Goal: Feedback & Contribution: Contribute content

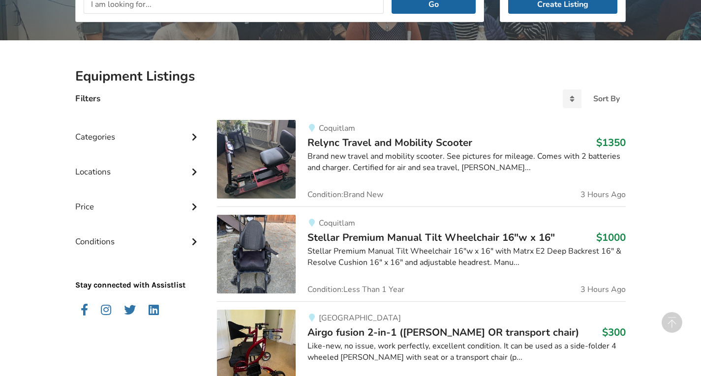
scroll to position [110, 0]
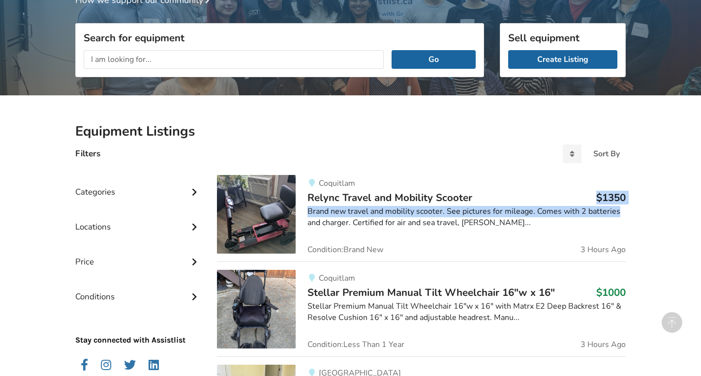
drag, startPoint x: 695, startPoint y: 203, endPoint x: 699, endPoint y: 184, distance: 19.5
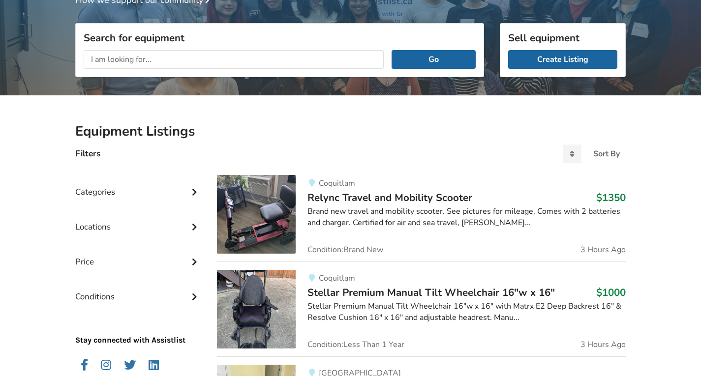
drag, startPoint x: 699, startPoint y: 184, endPoint x: 700, endPoint y: 173, distance: 11.4
click at [563, 57] on link "Create Listing" at bounding box center [562, 59] width 109 height 19
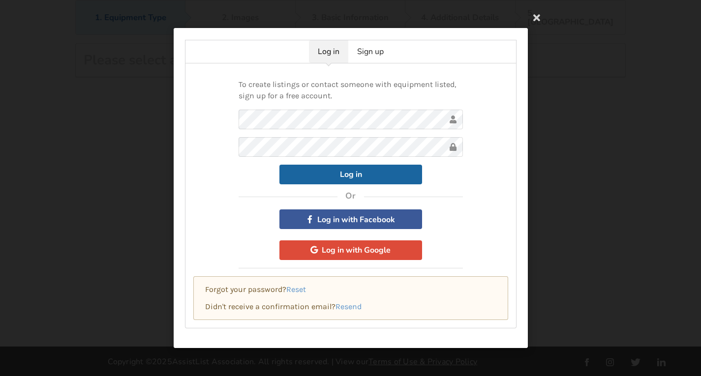
scroll to position [64, 0]
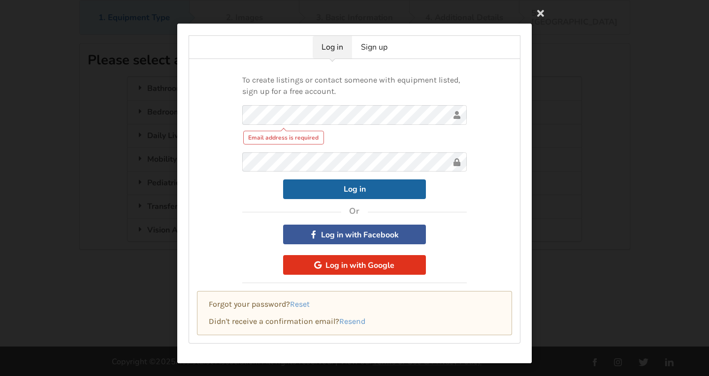
click at [376, 253] on div "To create listings or contact someone with equipment listed, sign up for a free…" at bounding box center [354, 175] width 224 height 217
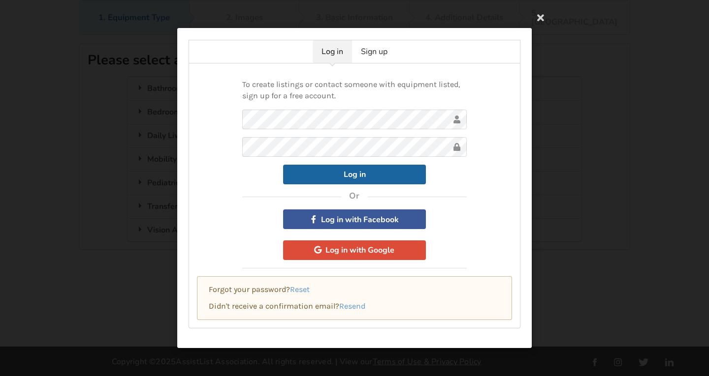
click at [483, 226] on div "To create listings or contact someone with equipment listed, sign up for a free…" at bounding box center [354, 195] width 332 height 265
click at [373, 178] on button "Log in" at bounding box center [354, 174] width 143 height 20
click at [372, 180] on button "Log in" at bounding box center [354, 174] width 143 height 20
click at [380, 53] on link "Sign up" at bounding box center [374, 51] width 44 height 23
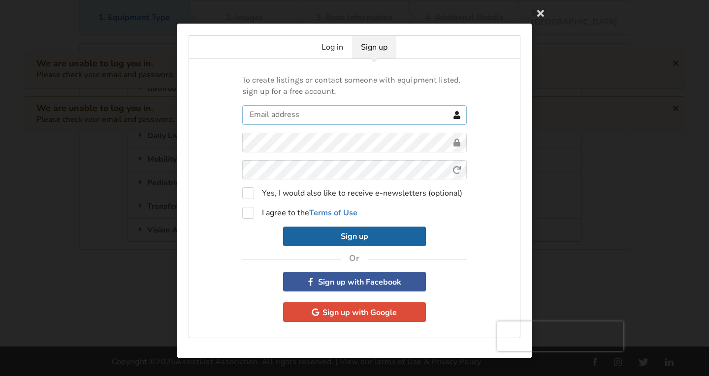
click at [312, 117] on input "text" at bounding box center [354, 115] width 224 height 20
type input "nwhy4488@gmail.com"
click at [223, 254] on div "To create listings or contact someone with equipment listed, sign up for a free…" at bounding box center [354, 199] width 332 height 280
click at [249, 214] on label "I agree to the Terms of Use" at bounding box center [299, 213] width 115 height 12
checkbox input "true"
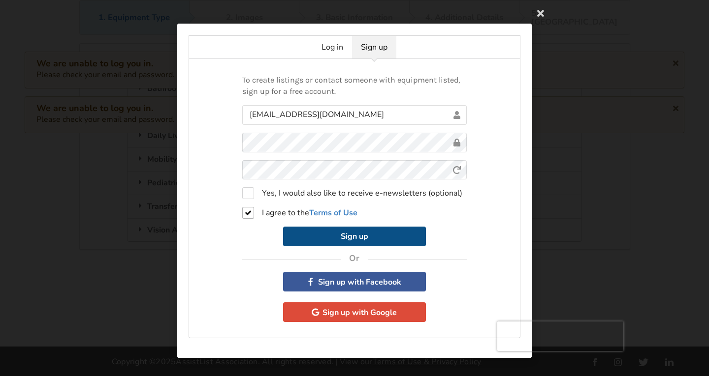
click at [339, 236] on button "Sign up" at bounding box center [354, 237] width 143 height 20
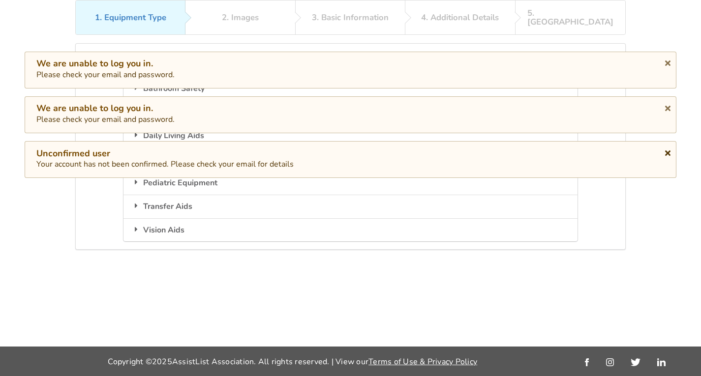
click at [667, 154] on icon at bounding box center [667, 152] width 9 height 8
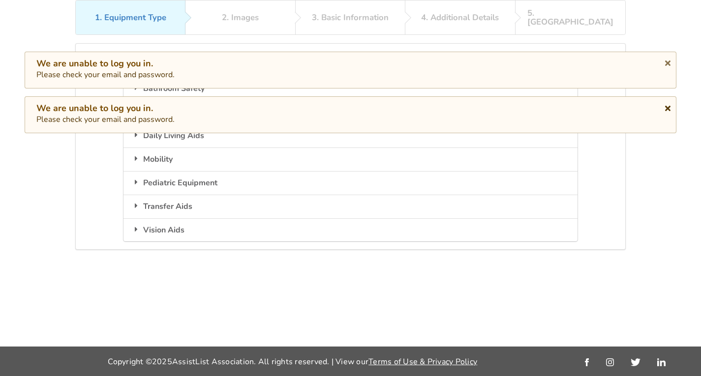
click at [669, 109] on icon at bounding box center [667, 107] width 9 height 8
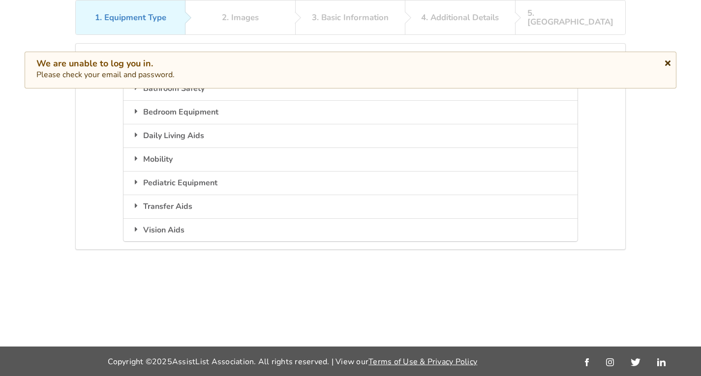
click at [666, 65] on icon at bounding box center [667, 62] width 9 height 8
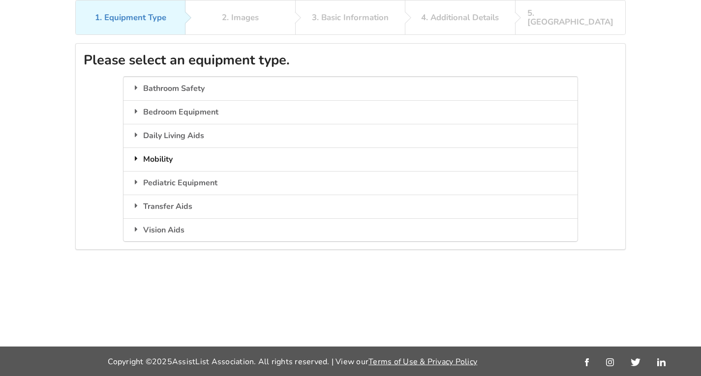
click at [166, 153] on div "Mobility" at bounding box center [351, 160] width 454 height 24
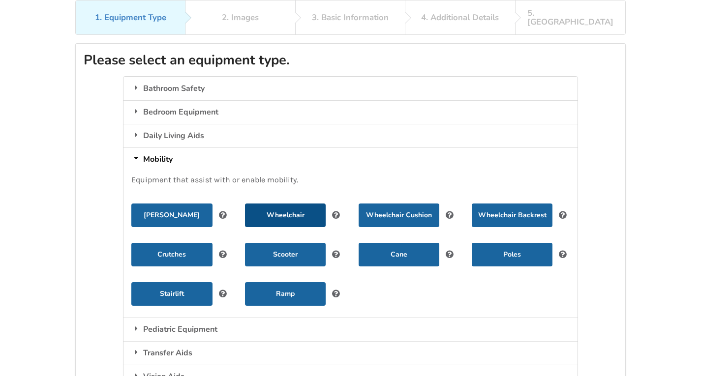
click at [276, 205] on button "Wheelchair" at bounding box center [285, 216] width 81 height 24
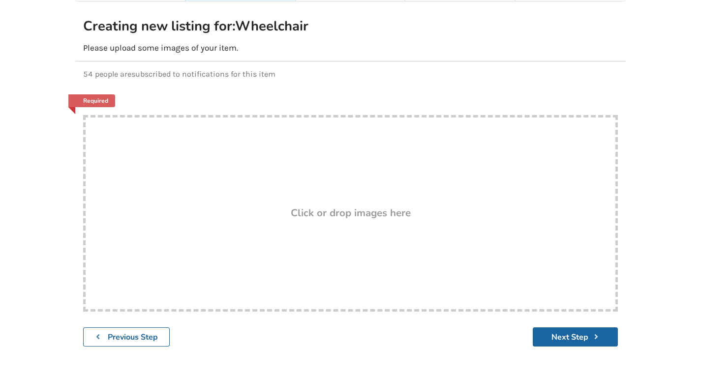
scroll to position [124, 0]
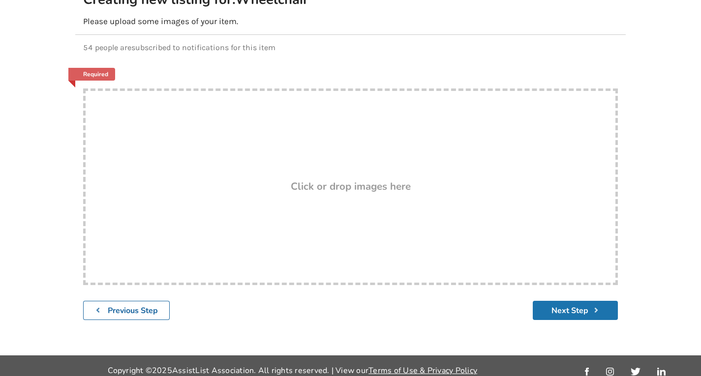
click at [584, 305] on button "Next Step" at bounding box center [575, 310] width 85 height 19
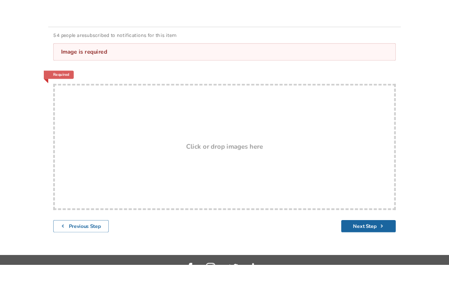
scroll to position [128, 0]
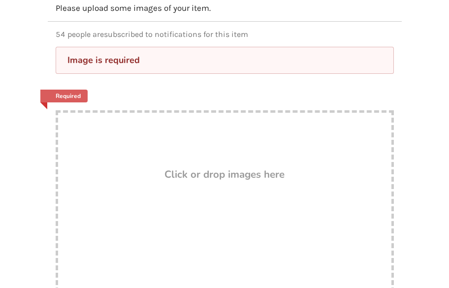
drag, startPoint x: 173, startPoint y: 167, endPoint x: 144, endPoint y: 196, distance: 40.7
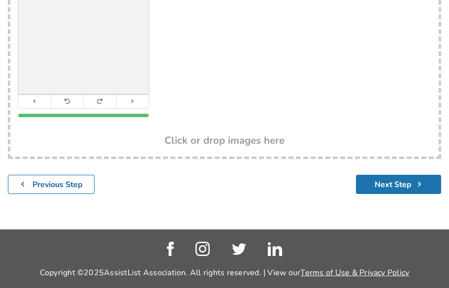
click at [401, 182] on button "Next Step" at bounding box center [398, 184] width 85 height 19
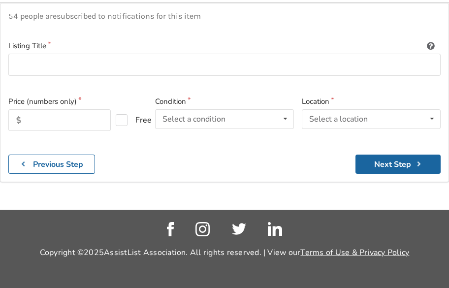
scroll to position [114, 0]
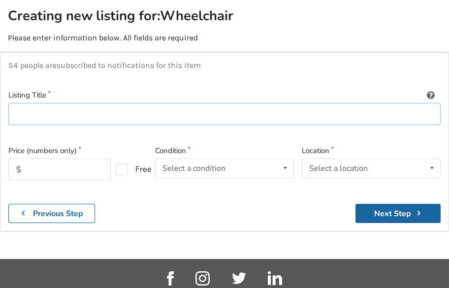
click at [60, 117] on input at bounding box center [224, 114] width 432 height 22
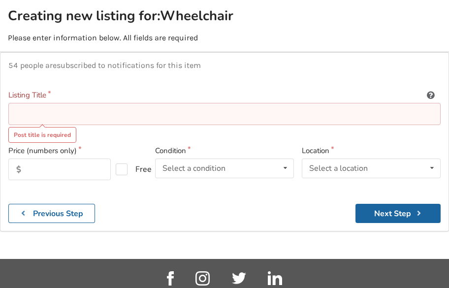
paste input "fuze t50 manual wheelchair 20 inch"
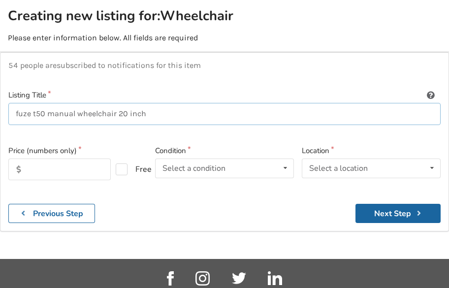
click at [17, 116] on input "fuze t50 manual wheelchair 20 inch" at bounding box center [224, 114] width 432 height 22
type input "Fuze t50 manual wheelchair 20 inch"
click at [43, 169] on input "text" at bounding box center [59, 169] width 102 height 22
type input "1299"
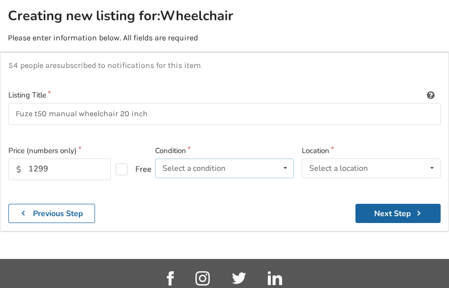
click at [285, 169] on icon at bounding box center [285, 168] width 14 height 18
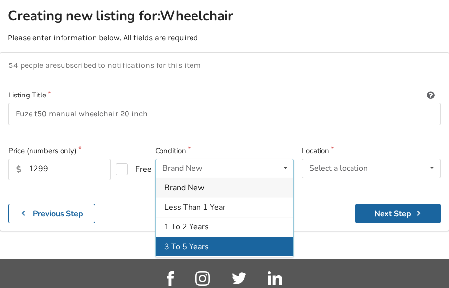
click at [249, 238] on div "3 To 5 Years" at bounding box center [225, 247] width 138 height 20
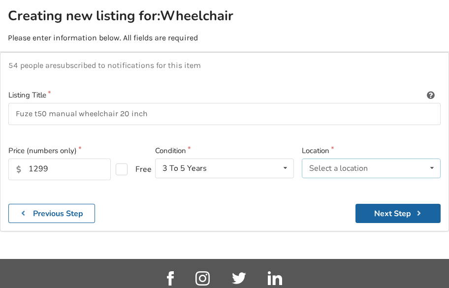
click at [433, 169] on icon at bounding box center [432, 168] width 14 height 18
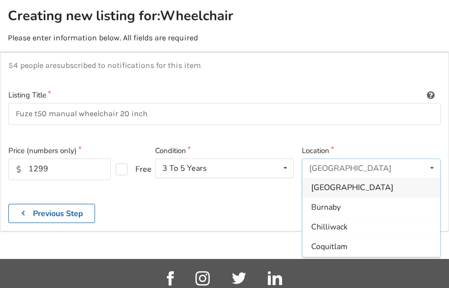
click at [440, 186] on div "Location Abbotsford Abbotsford Burnaby Chilliwack Coquitlam Delta Langley Maple…" at bounding box center [371, 170] width 147 height 51
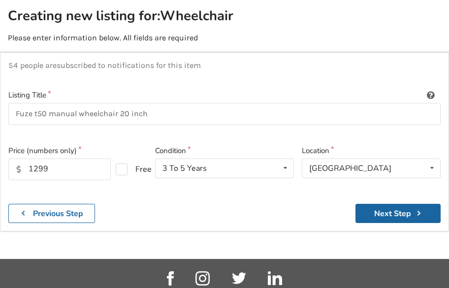
drag, startPoint x: 440, startPoint y: 187, endPoint x: 443, endPoint y: 182, distance: 6.2
click at [443, 191] on div "Location Abbotsford Abbotsford Burnaby Chilliwack Coquitlam Delta Langley Maple…" at bounding box center [371, 170] width 147 height 51
click at [433, 166] on icon at bounding box center [432, 168] width 14 height 18
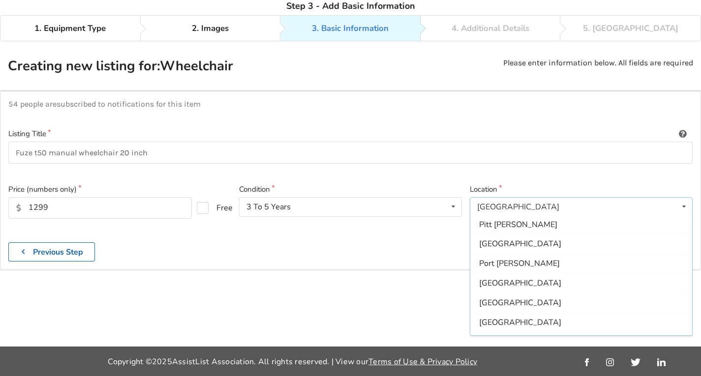
scroll to position [244, 0]
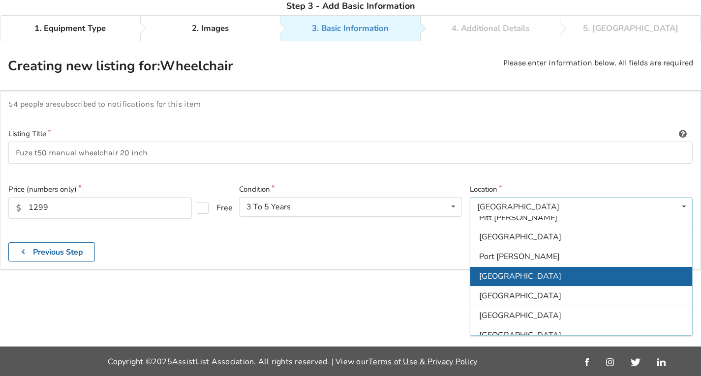
click at [624, 277] on div "[GEOGRAPHIC_DATA]" at bounding box center [581, 277] width 222 height 20
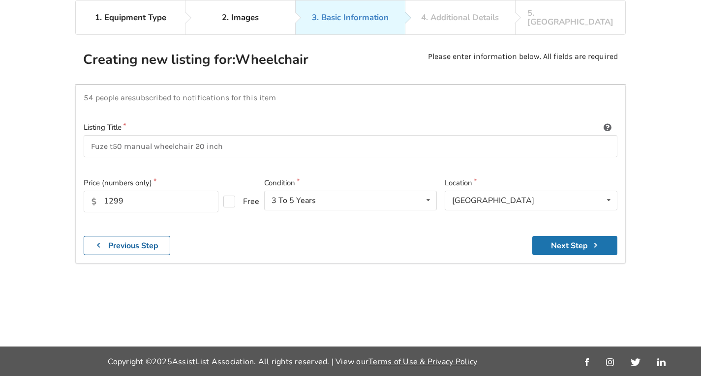
click at [550, 240] on button "Next Step" at bounding box center [574, 245] width 85 height 19
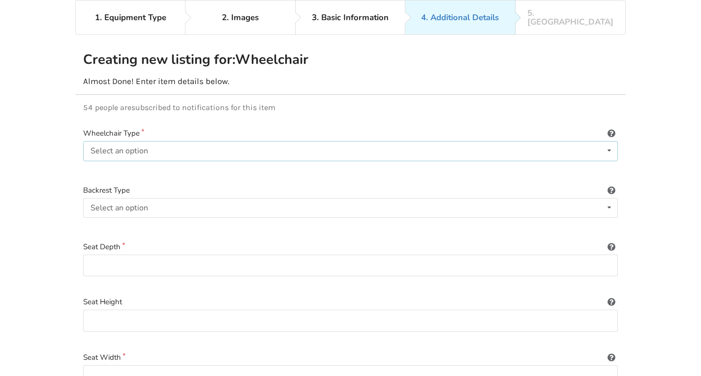
click at [609, 142] on icon at bounding box center [609, 151] width 14 height 18
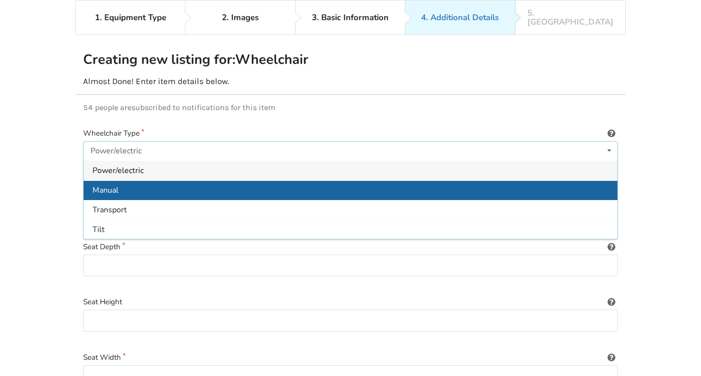
click at [564, 182] on div "Manual" at bounding box center [351, 191] width 534 height 20
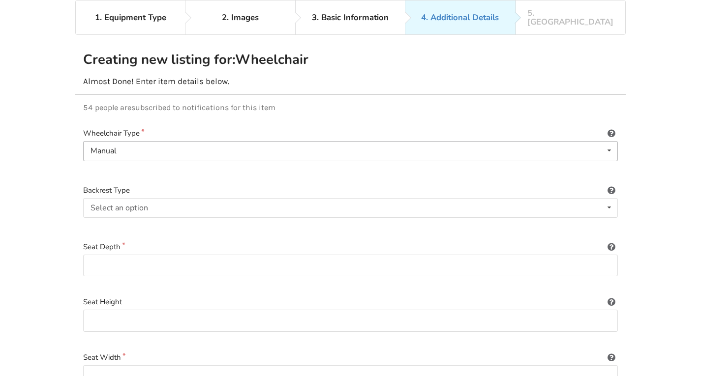
click at [564, 185] on label "Backrest Type" at bounding box center [350, 190] width 535 height 11
click at [608, 199] on icon at bounding box center [609, 208] width 14 height 18
click at [607, 199] on icon at bounding box center [609, 208] width 14 height 18
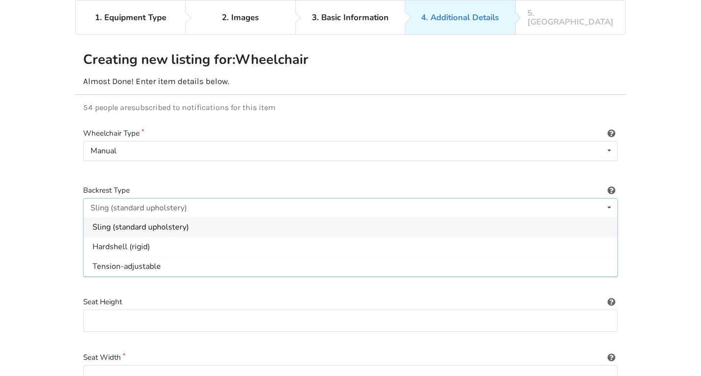
click at [593, 218] on div "Sling (standard upholstery)" at bounding box center [351, 228] width 534 height 20
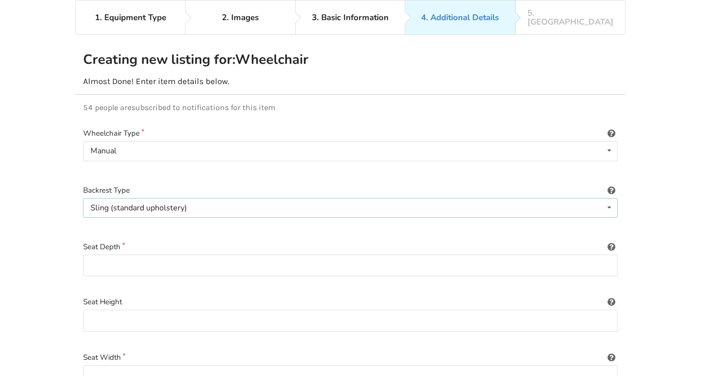
click at [611, 200] on icon at bounding box center [609, 208] width 14 height 18
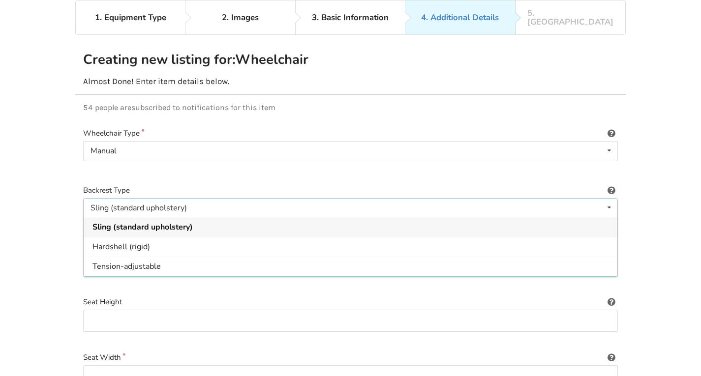
click at [182, 222] on span "Sling (standard upholstery)" at bounding box center [143, 227] width 100 height 11
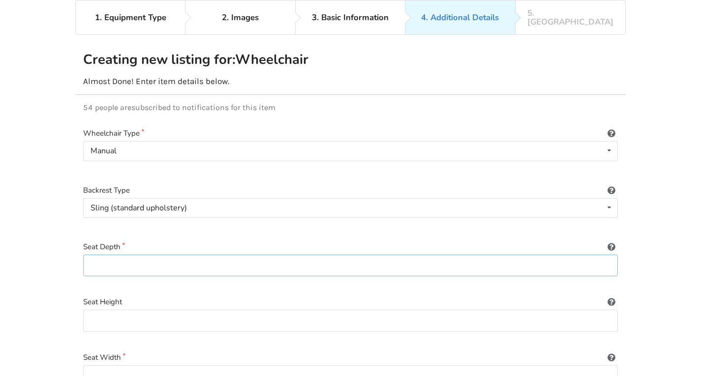
click at [607, 255] on input at bounding box center [350, 266] width 535 height 22
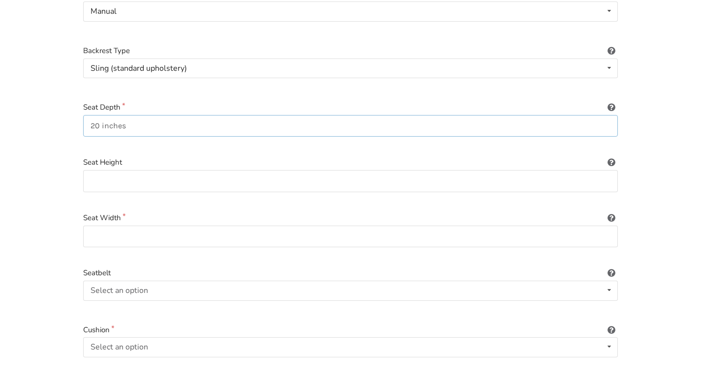
scroll to position [205, 0]
type input "20 inches"
click at [516, 226] on input at bounding box center [350, 235] width 535 height 22
click at [611, 338] on icon at bounding box center [609, 346] width 14 height 18
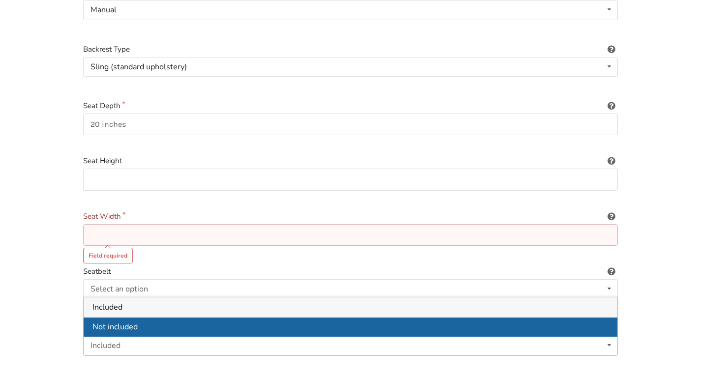
click at [584, 320] on div "Not included" at bounding box center [351, 327] width 534 height 20
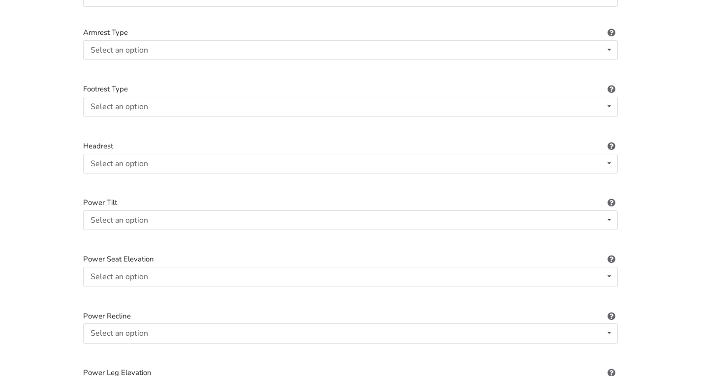
scroll to position [890, 0]
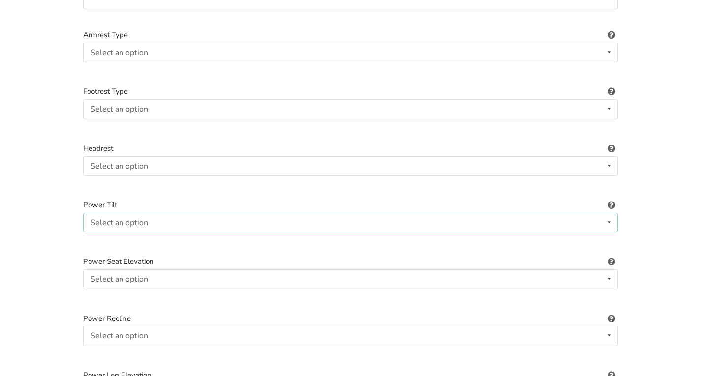
click at [613, 214] on icon at bounding box center [609, 223] width 14 height 18
click at [673, 215] on div "1. Equipment Type 2. Images 3. Basic Information 4. Additional Details 5. Previ…" at bounding box center [350, 14] width 701 height 1680
click at [607, 214] on icon at bounding box center [609, 223] width 14 height 18
click at [562, 232] on div "Included" at bounding box center [351, 242] width 534 height 20
click at [613, 270] on icon at bounding box center [609, 279] width 14 height 18
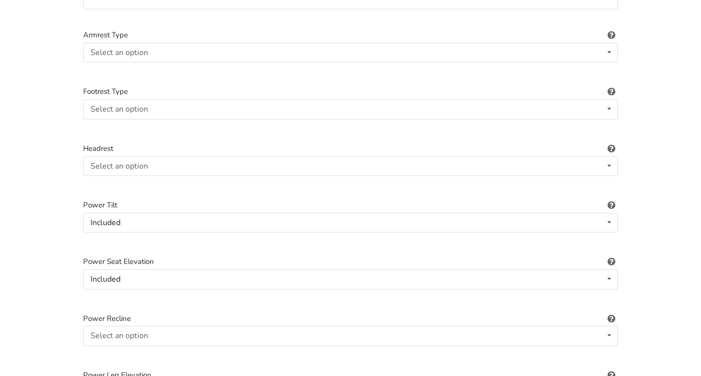
click at [681, 235] on div "1. Equipment Type 2. Images 3. Basic Information 4. Additional Details 5. Previ…" at bounding box center [350, 14] width 701 height 1680
click at [608, 214] on icon at bounding box center [609, 223] width 14 height 18
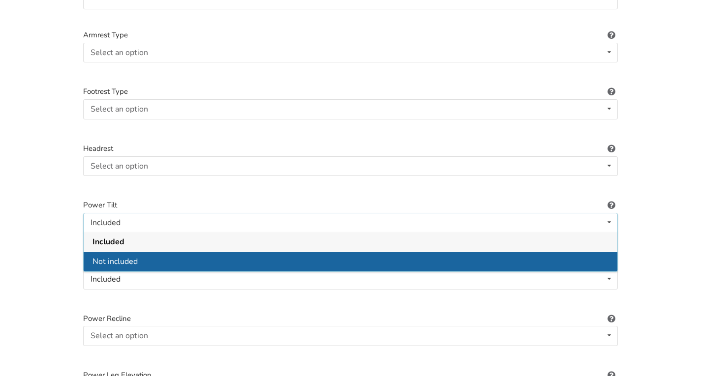
click at [595, 252] on div "Not included" at bounding box center [351, 262] width 534 height 20
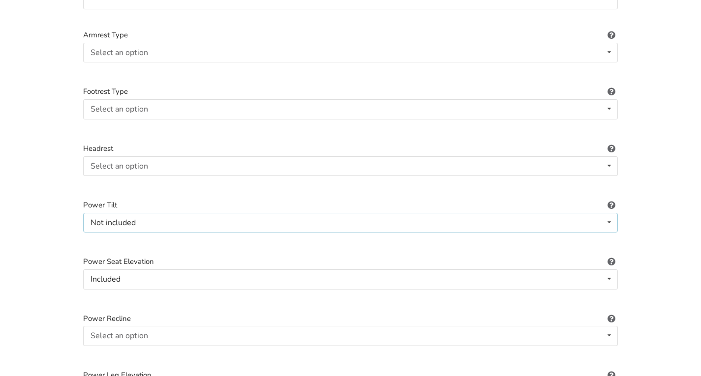
click at [612, 214] on icon at bounding box center [609, 223] width 14 height 18
click at [537, 186] on div "Wheelchair Type Manual Power/electric Manual Transport Tilt Backrest Type Sling…" at bounding box center [350, 73] width 551 height 1559
click at [609, 214] on icon at bounding box center [609, 223] width 14 height 18
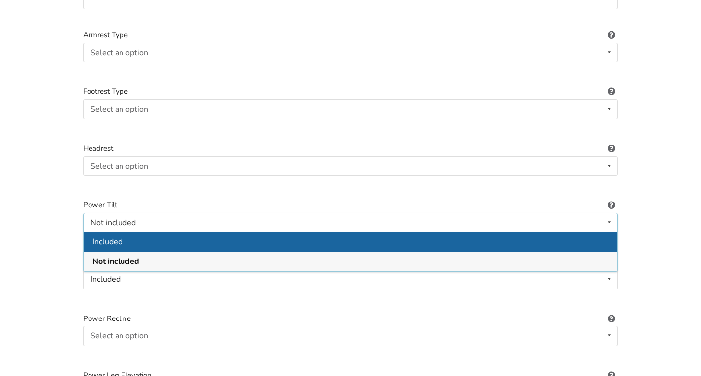
click at [584, 232] on div "Included" at bounding box center [351, 242] width 534 height 20
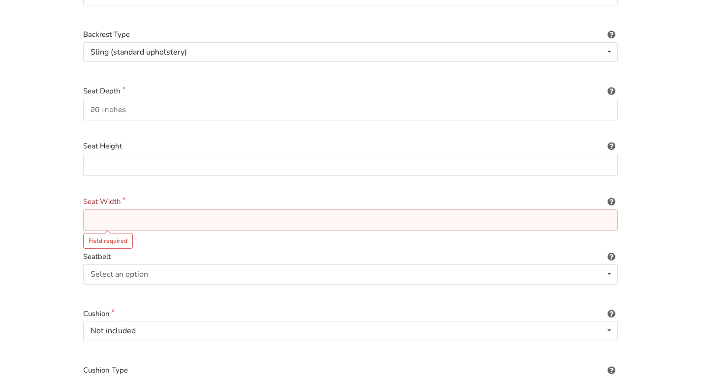
scroll to position [219, 0]
click at [224, 214] on input at bounding box center [350, 222] width 535 height 22
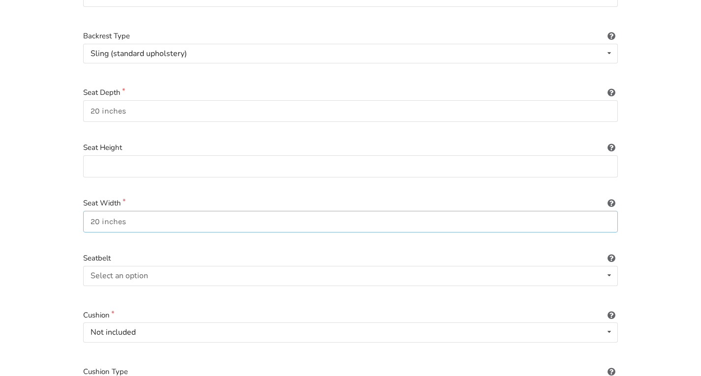
type input "20 inches"
click at [92, 106] on input "20 inches" at bounding box center [350, 111] width 535 height 22
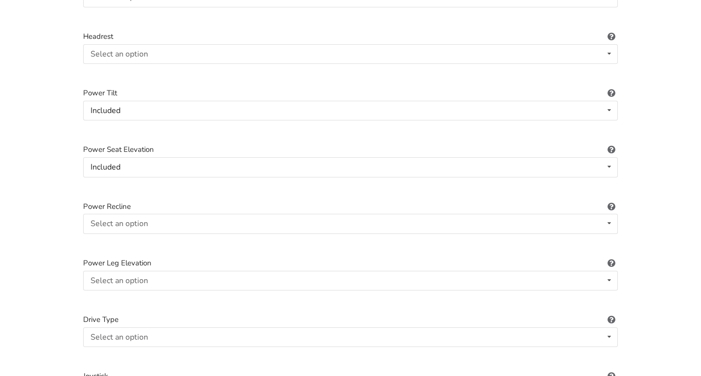
scroll to position [995, 0]
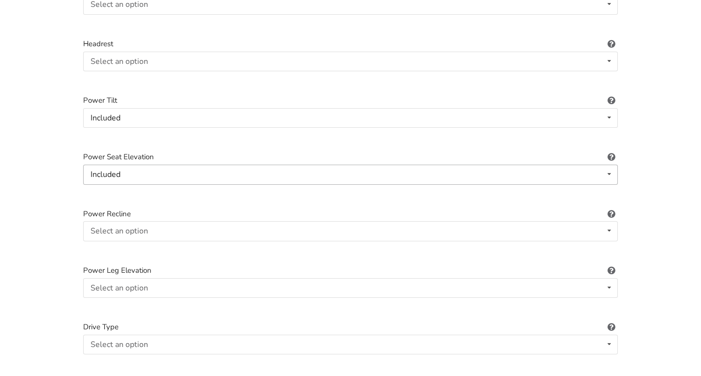
type input "18 inches"
click at [612, 165] on icon at bounding box center [609, 174] width 14 height 18
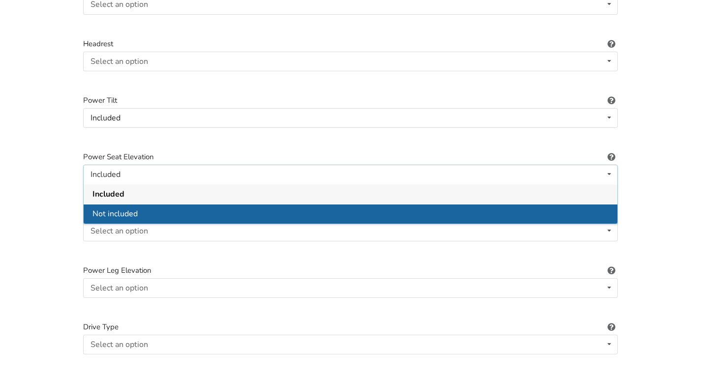
click at [581, 210] on div "Not included" at bounding box center [351, 214] width 534 height 20
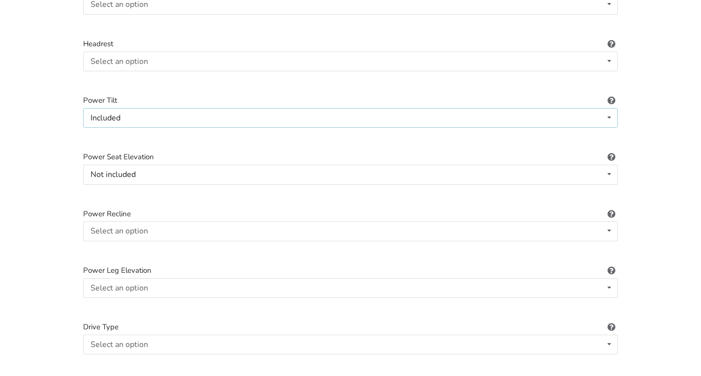
click at [609, 110] on icon at bounding box center [609, 118] width 14 height 18
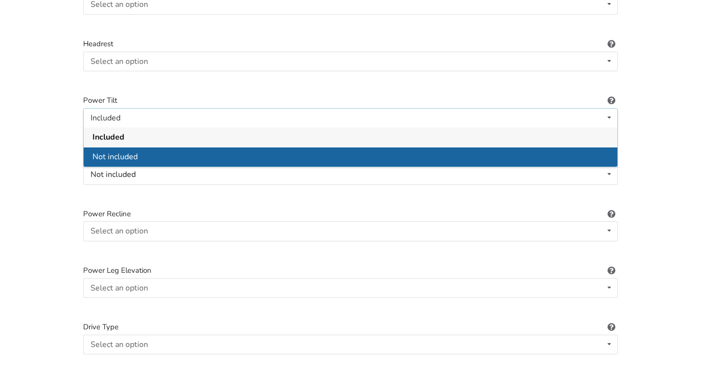
click at [600, 147] on div "Not included" at bounding box center [351, 157] width 534 height 20
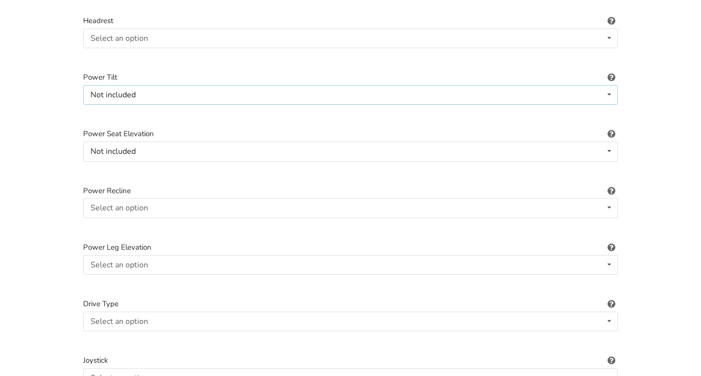
scroll to position [993, 0]
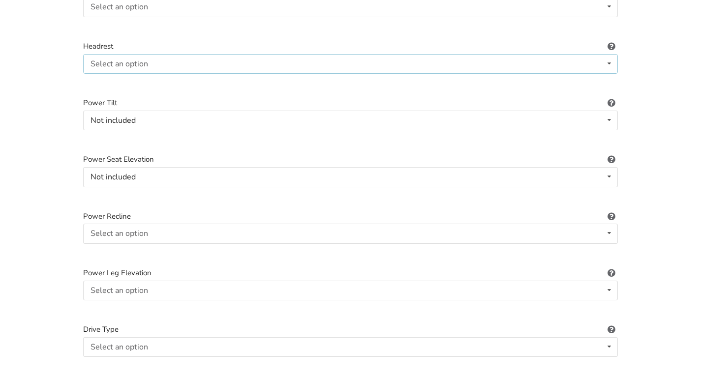
click at [606, 55] on icon at bounding box center [609, 64] width 14 height 18
click at [546, 73] on div "Included" at bounding box center [351, 83] width 534 height 20
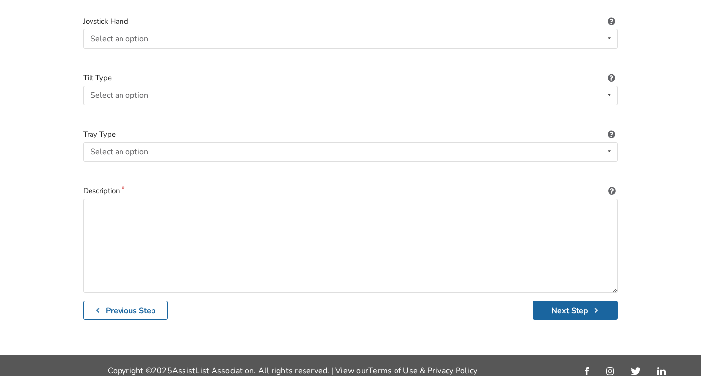
scroll to position [1414, 0]
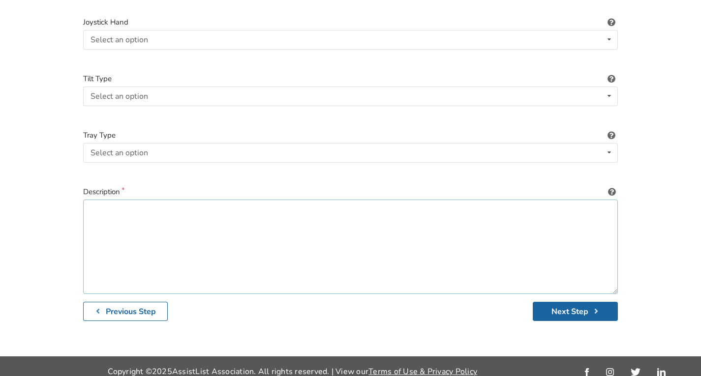
click at [370, 211] on textarea at bounding box center [350, 247] width 535 height 94
click at [207, 202] on textarea "The wheelchair comes with" at bounding box center [350, 247] width 535 height 94
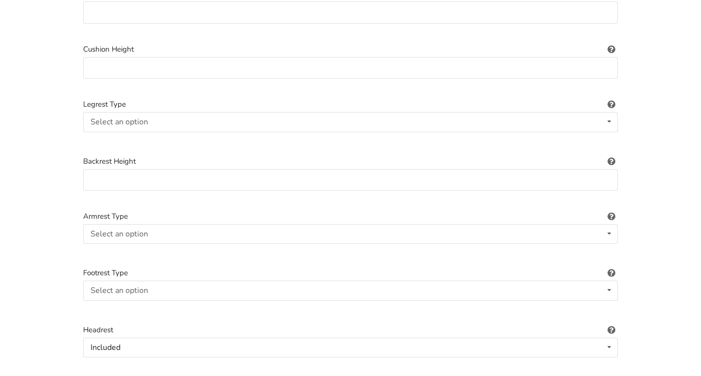
scroll to position [705, 0]
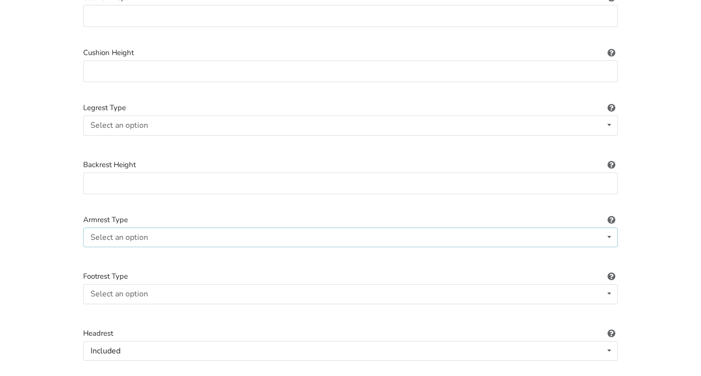
click at [612, 228] on icon at bounding box center [609, 237] width 14 height 18
click at [668, 215] on div "1. Equipment Type 2. Images 3. Basic Information 4. Additional Details 5. Previ…" at bounding box center [350, 199] width 701 height 1680
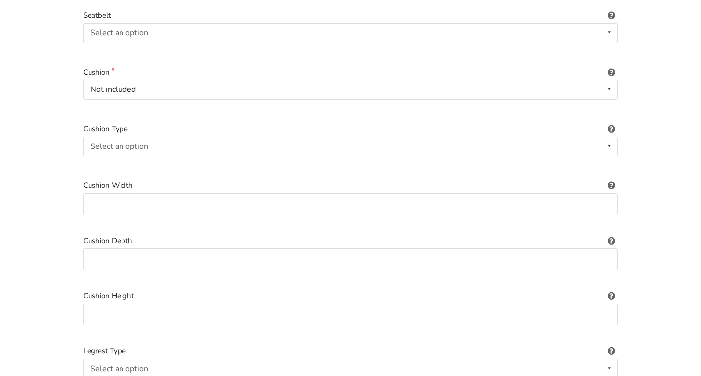
scroll to position [458, 0]
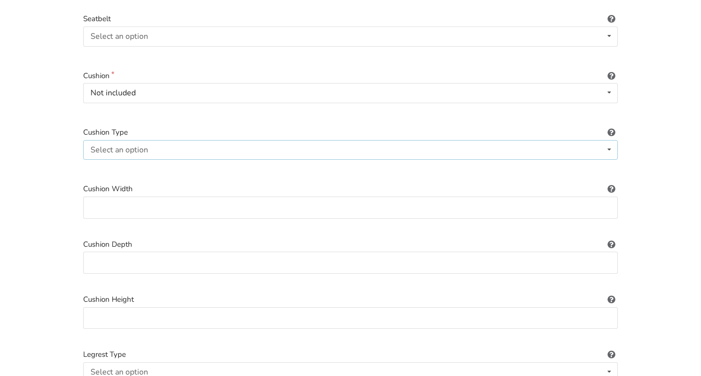
click at [610, 141] on icon at bounding box center [609, 150] width 14 height 18
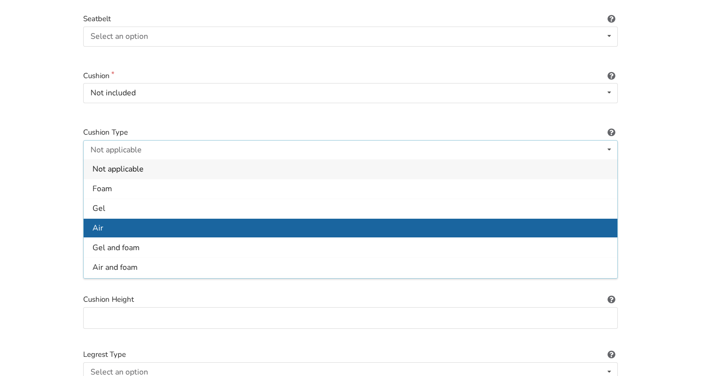
click at [477, 219] on div "Air" at bounding box center [351, 229] width 534 height 20
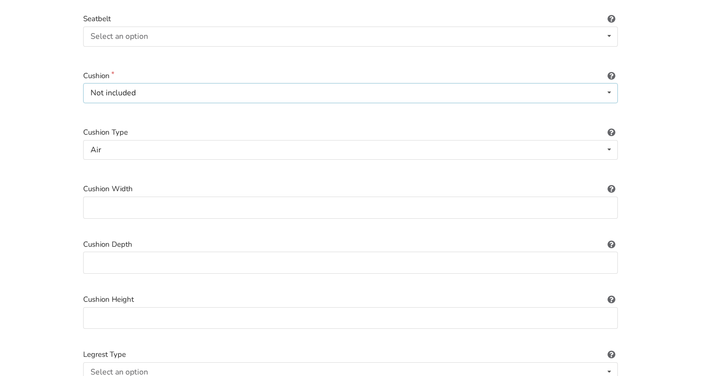
click at [605, 84] on icon at bounding box center [609, 93] width 14 height 18
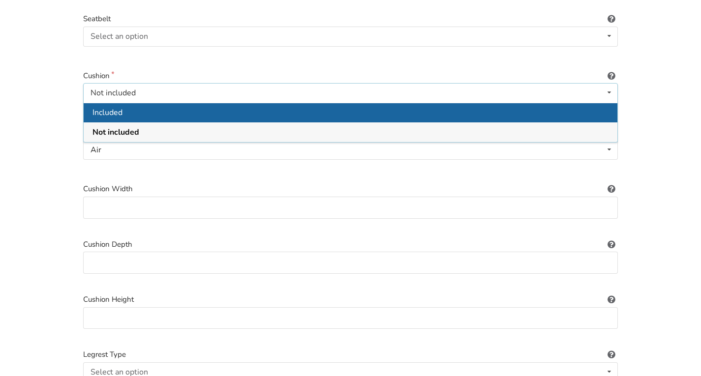
click at [576, 104] on div "Included" at bounding box center [351, 113] width 534 height 20
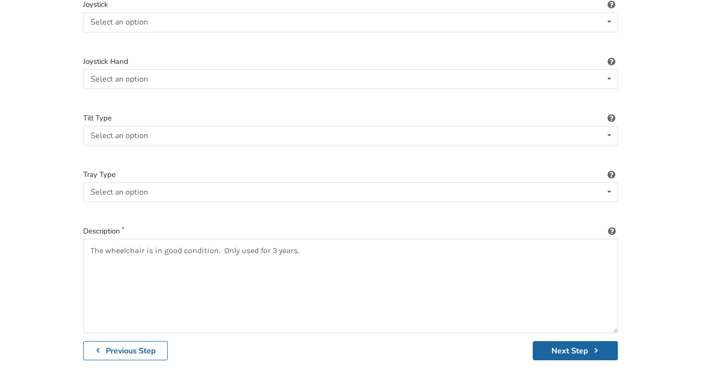
scroll to position [1402, 0]
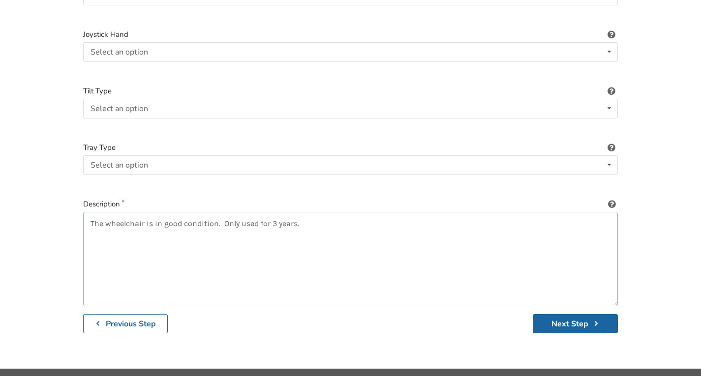
click at [317, 212] on textarea "The wheelchair is in good condition. Only used for 3 years." at bounding box center [350, 259] width 535 height 94
type textarea "The wheelchair is in good condition. Only used for 3 years. The information and…"
click at [566, 316] on button "Next Step" at bounding box center [575, 323] width 85 height 19
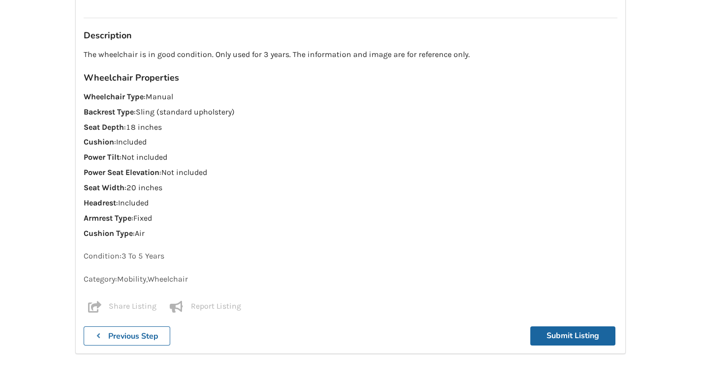
scroll to position [578, 0]
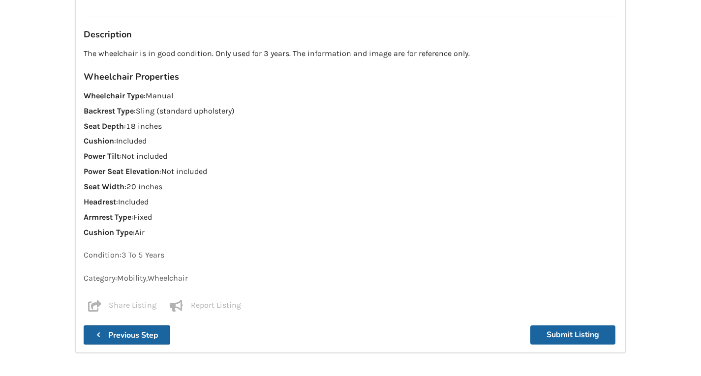
click at [116, 330] on b "Previous Step" at bounding box center [133, 335] width 50 height 11
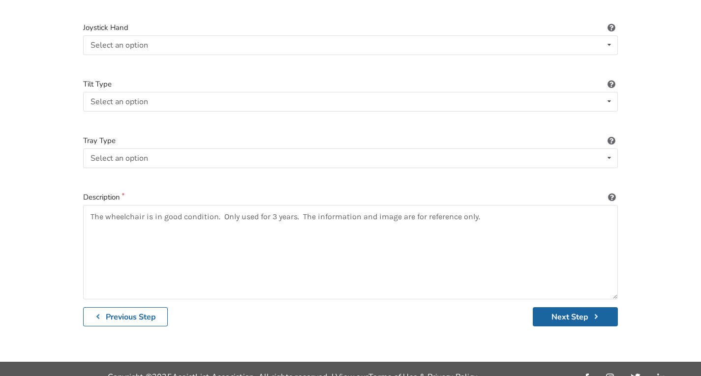
scroll to position [1415, 0]
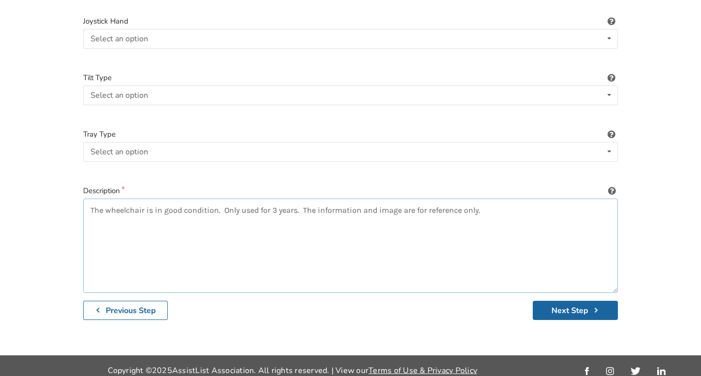
click at [502, 205] on textarea "The wheelchair is in good condition. Only used for 3 years. The information and…" at bounding box center [350, 246] width 535 height 94
type textarea "The wheelchair is in good condition. Only used for 3 years. The information and…"
click at [560, 303] on button "Next Step" at bounding box center [575, 310] width 85 height 19
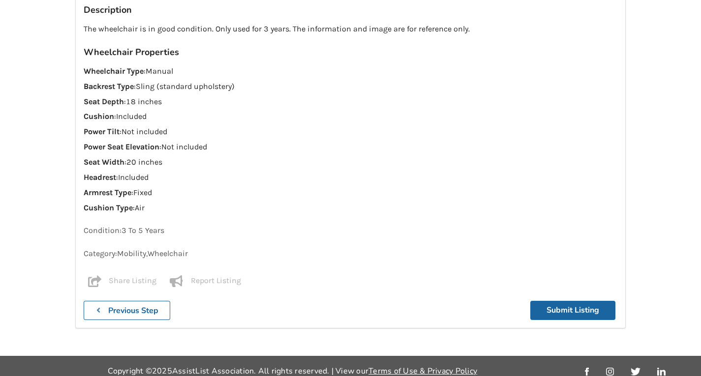
scroll to position [590, 0]
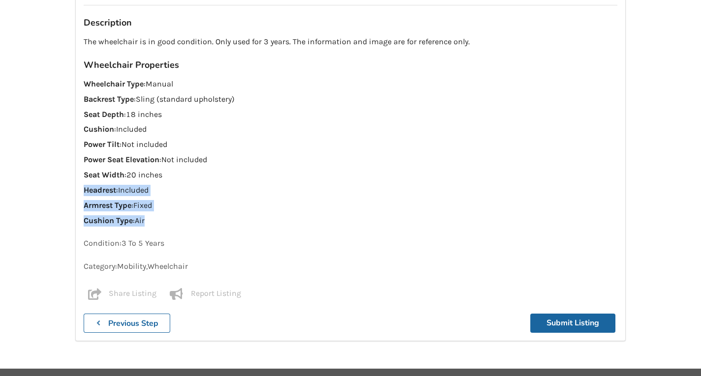
drag, startPoint x: 694, startPoint y: 177, endPoint x: 692, endPoint y: 152, distance: 24.7
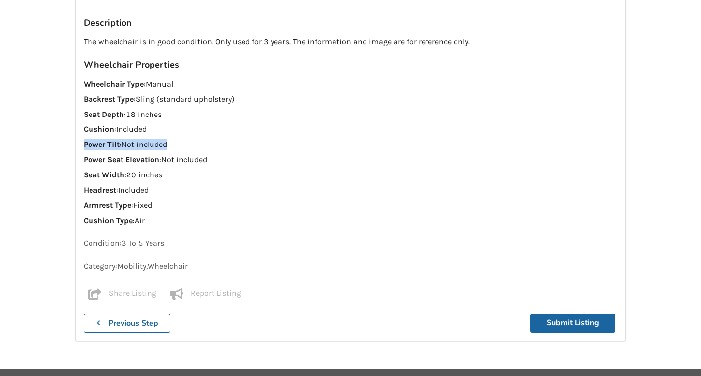
drag, startPoint x: 692, startPoint y: 135, endPoint x: 692, endPoint y: 126, distance: 8.9
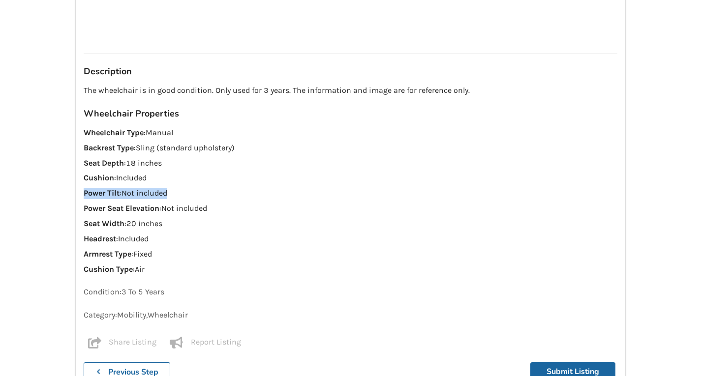
scroll to position [603, 0]
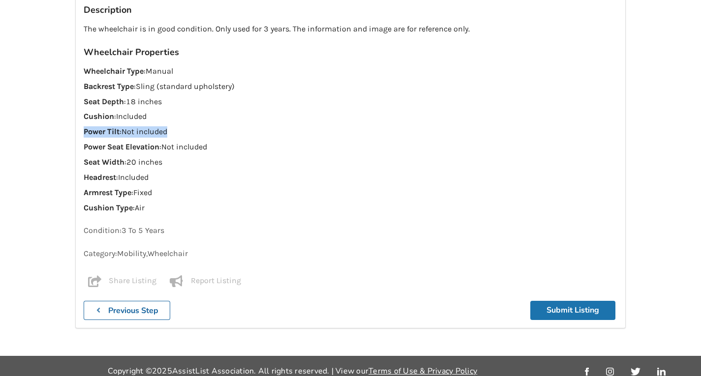
click at [579, 301] on button "Submit Listing" at bounding box center [573, 310] width 85 height 19
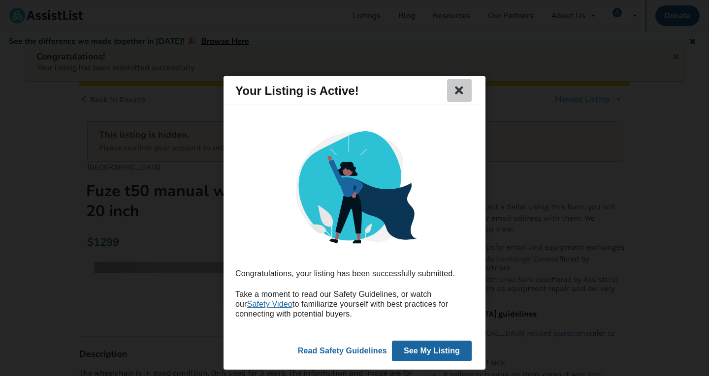
click at [464, 91] on icon at bounding box center [459, 91] width 14 height 12
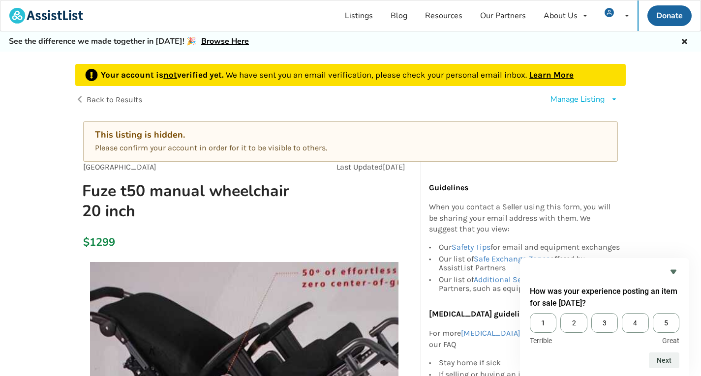
click at [675, 273] on icon "Hide survey" at bounding box center [674, 272] width 12 height 12
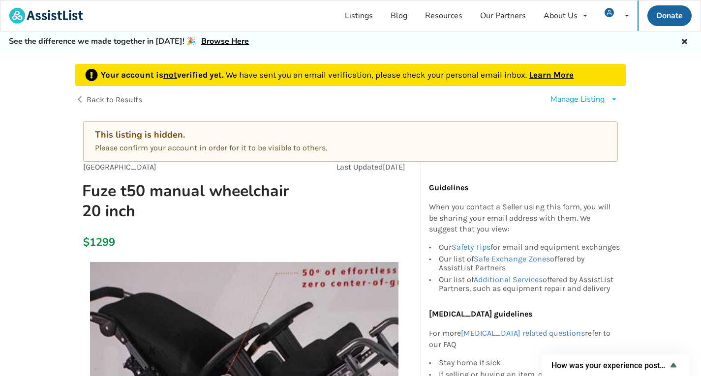
click at [97, 100] on span "Back to Results" at bounding box center [115, 99] width 56 height 9
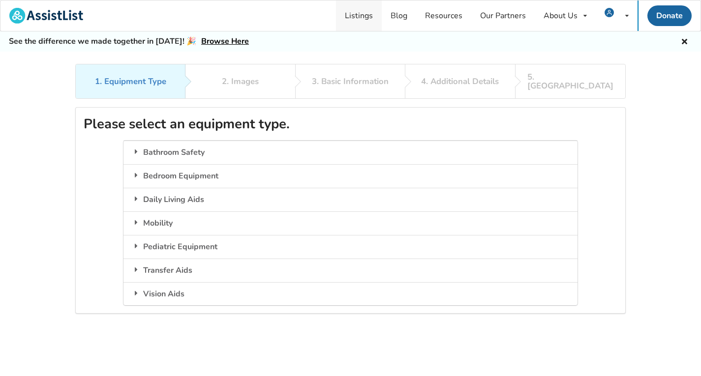
drag, startPoint x: 363, startPoint y: 18, endPoint x: 359, endPoint y: 25, distance: 7.3
click at [363, 18] on link "Listings" at bounding box center [359, 15] width 46 height 31
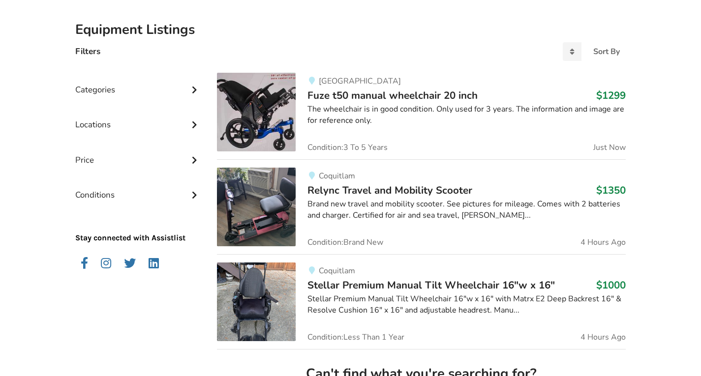
scroll to position [235, 0]
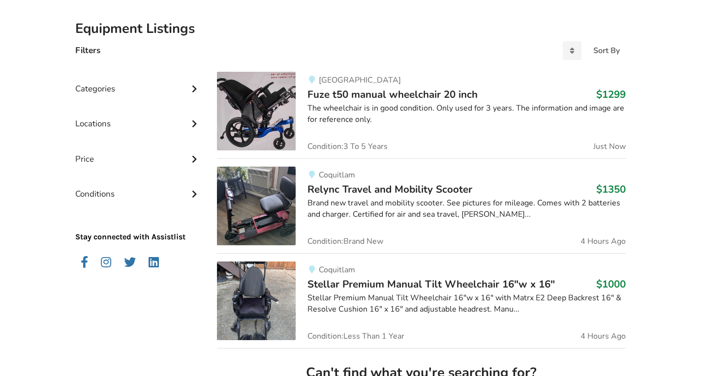
drag, startPoint x: 708, startPoint y: 95, endPoint x: 708, endPoint y: 126, distance: 31.5
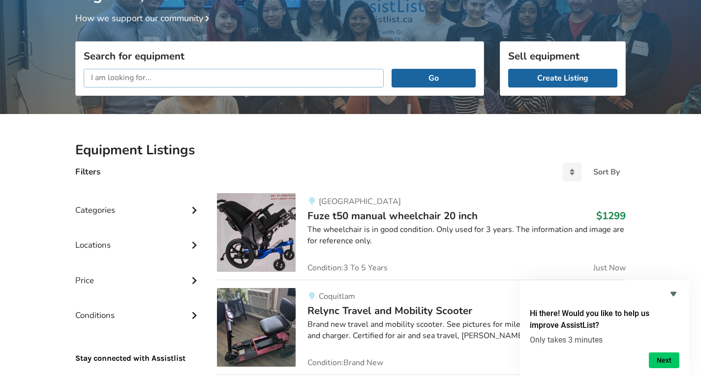
scroll to position [0, 0]
